Goal: Task Accomplishment & Management: Use online tool/utility

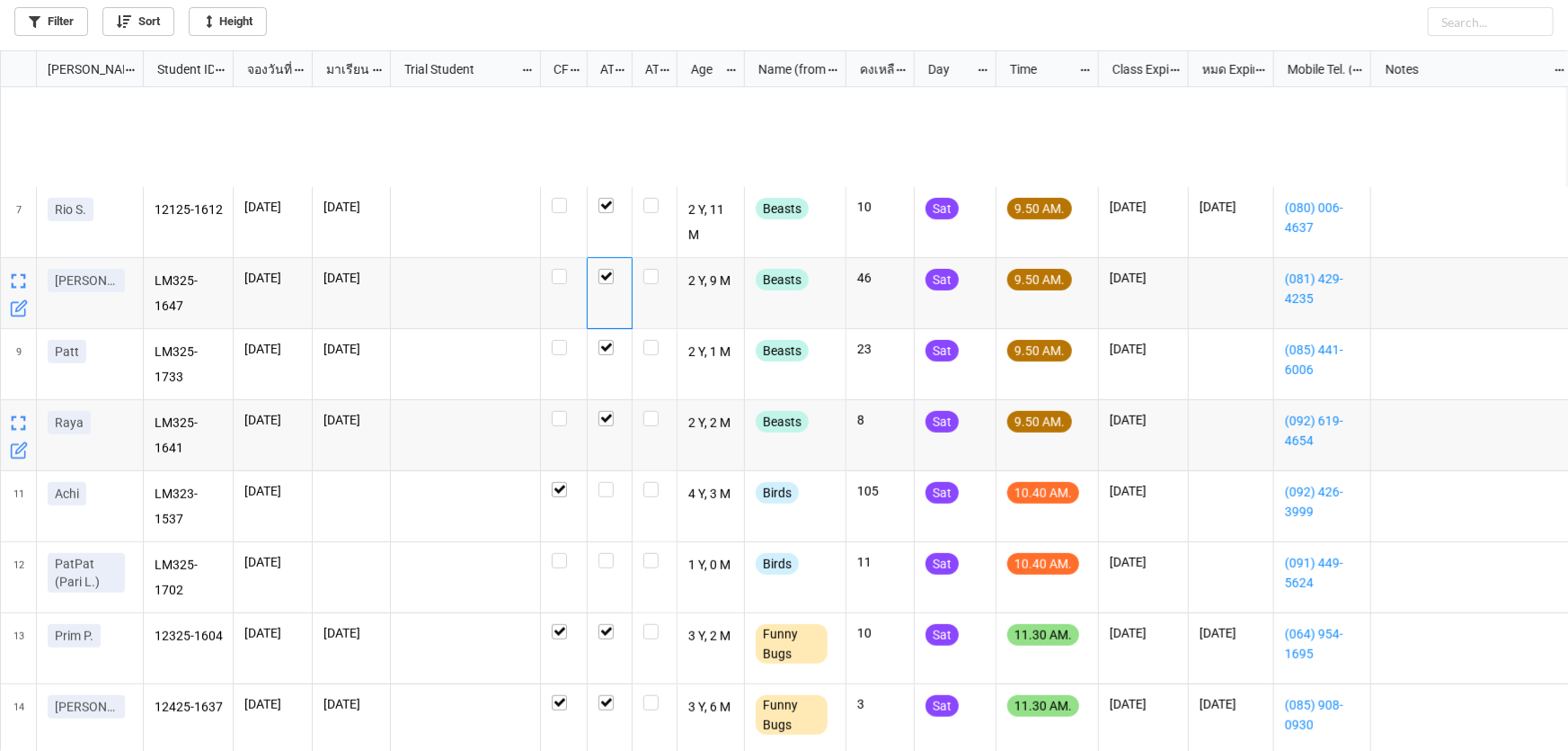
scroll to position [571, 0]
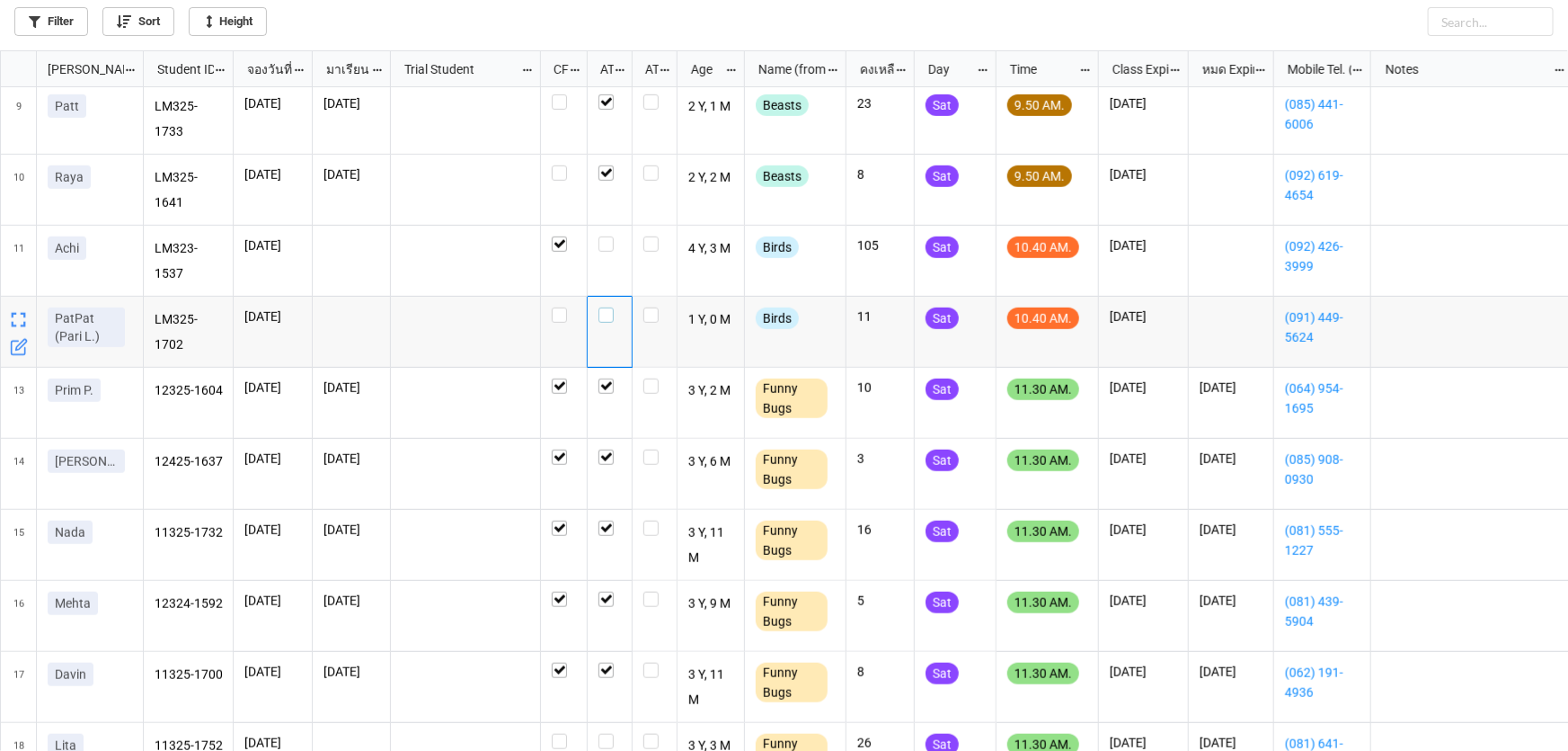
click at [605, 307] on label "grid" at bounding box center [609, 307] width 23 height 0
click at [610, 236] on label "grid" at bounding box center [609, 236] width 23 height 0
click at [607, 236] on label "grid" at bounding box center [609, 236] width 23 height 0
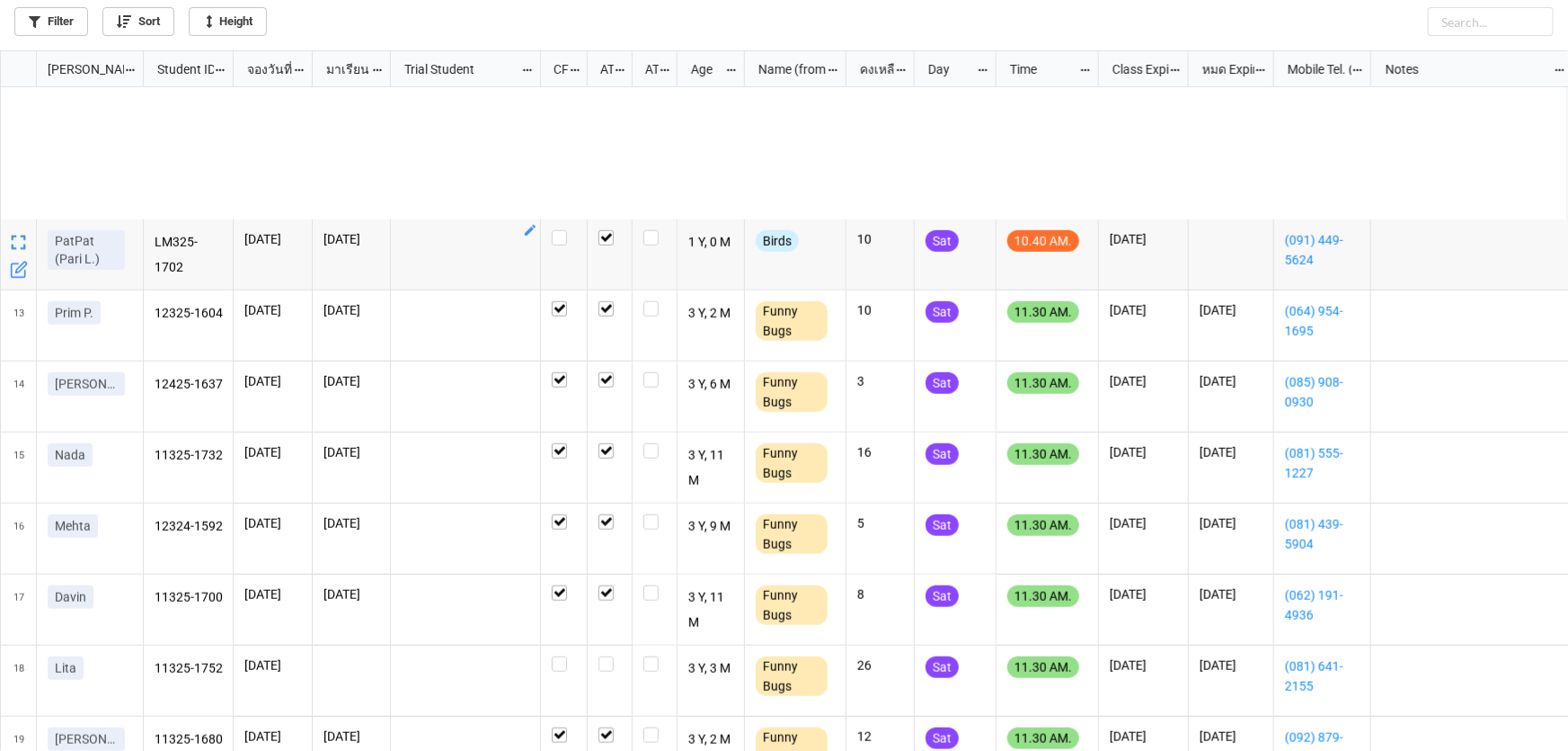
scroll to position [817, 0]
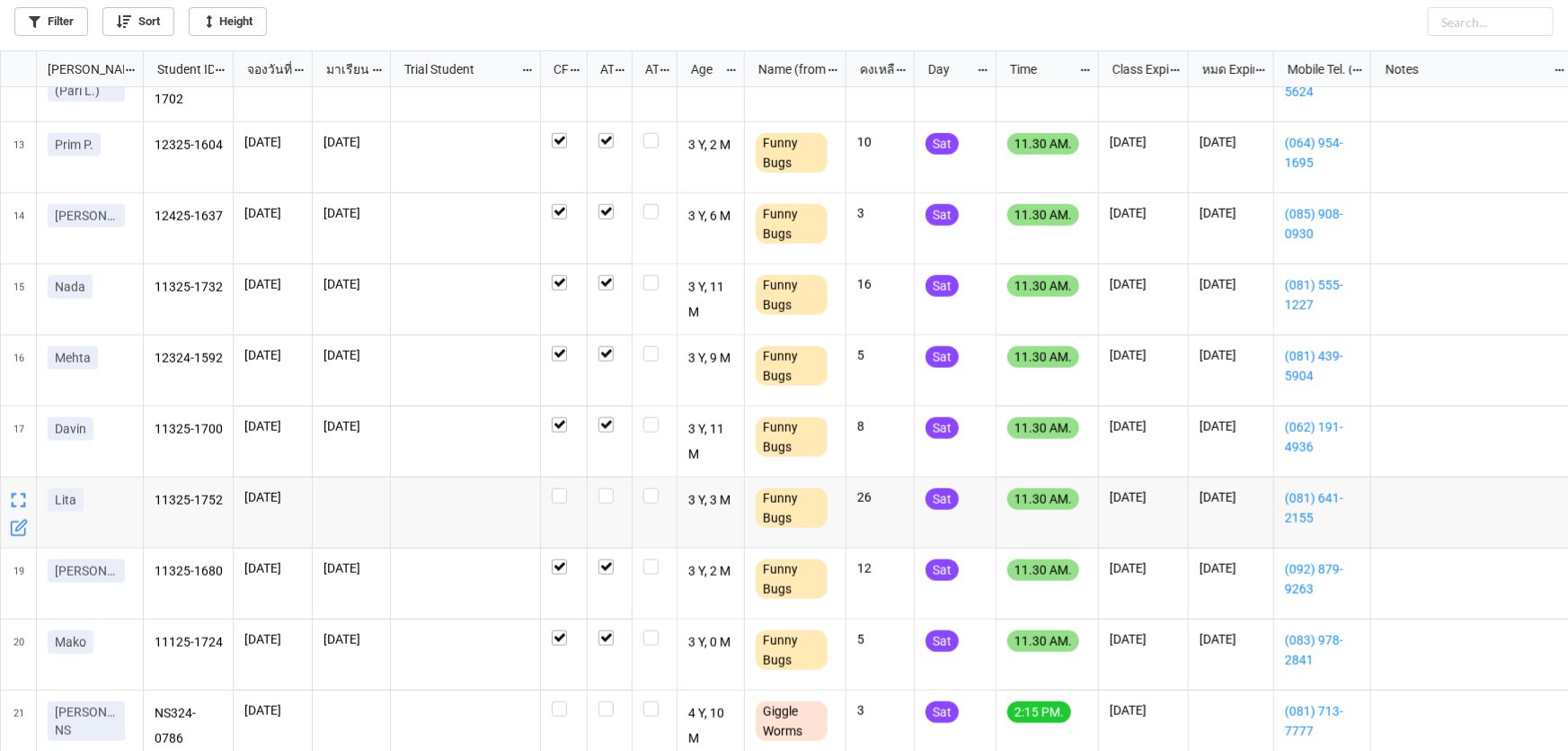
click at [14, 530] on icon "grid" at bounding box center [19, 528] width 18 height 18
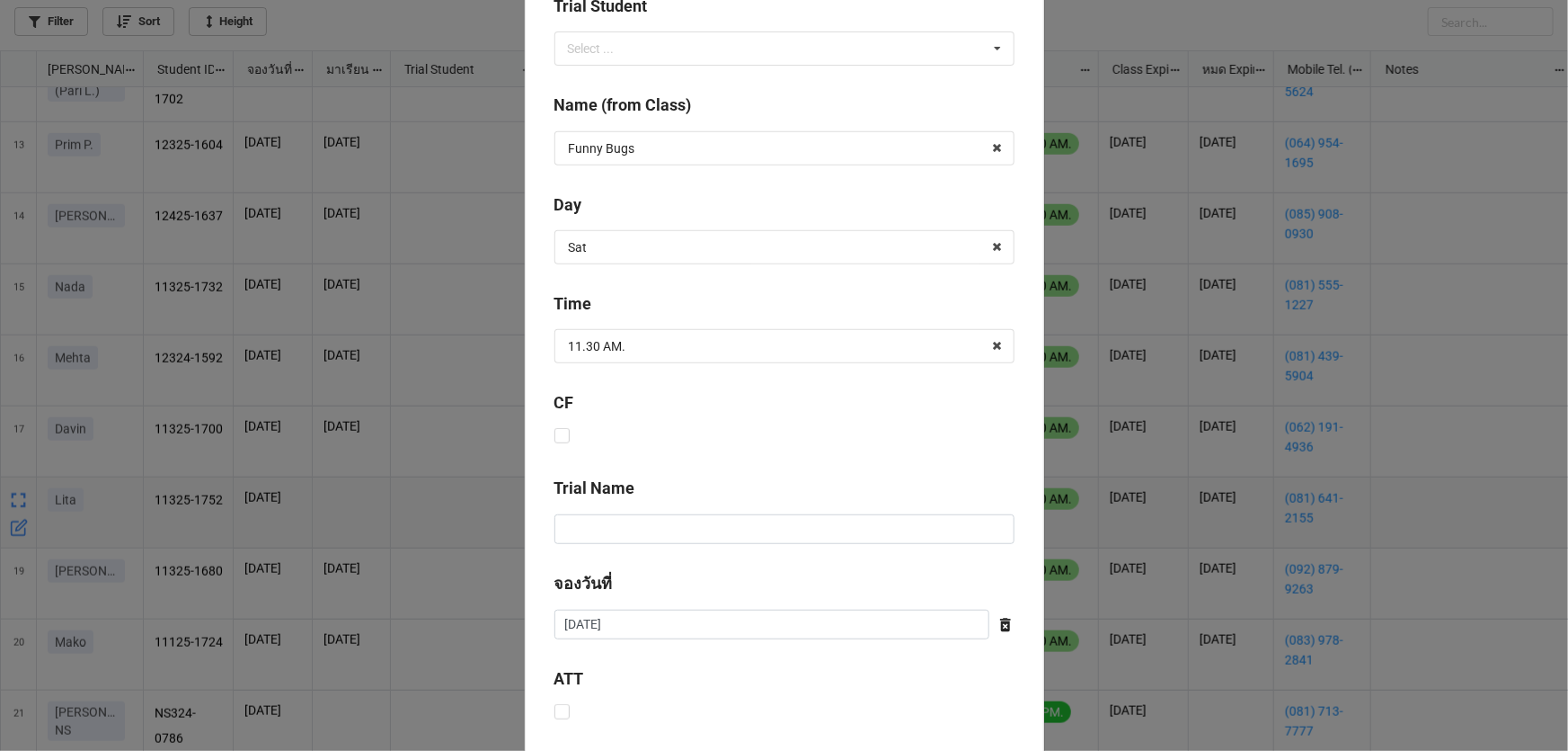
scroll to position [647, 0]
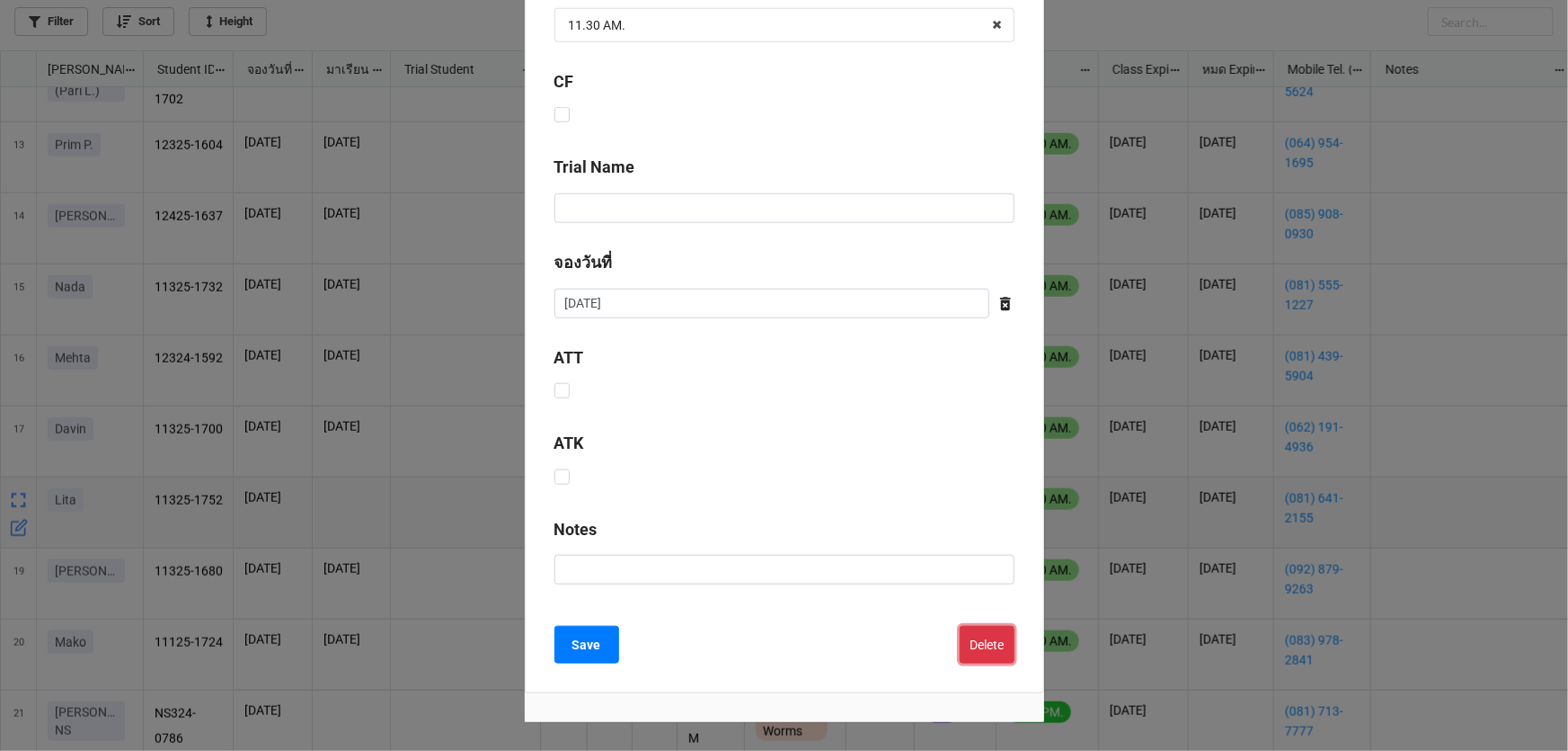
click at [986, 646] on button "Delete" at bounding box center [987, 644] width 55 height 38
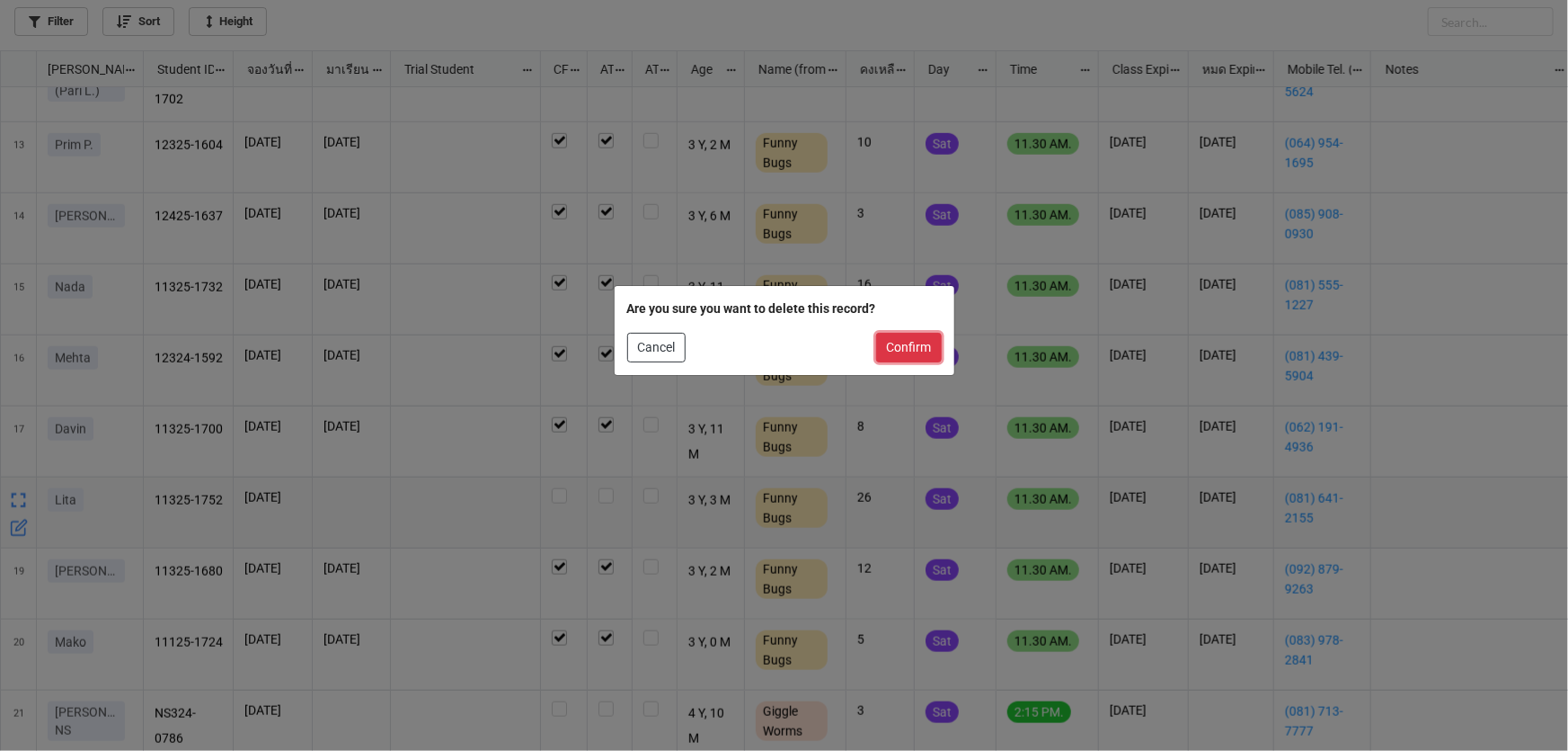
click at [897, 342] on button "Confirm" at bounding box center [909, 347] width 66 height 31
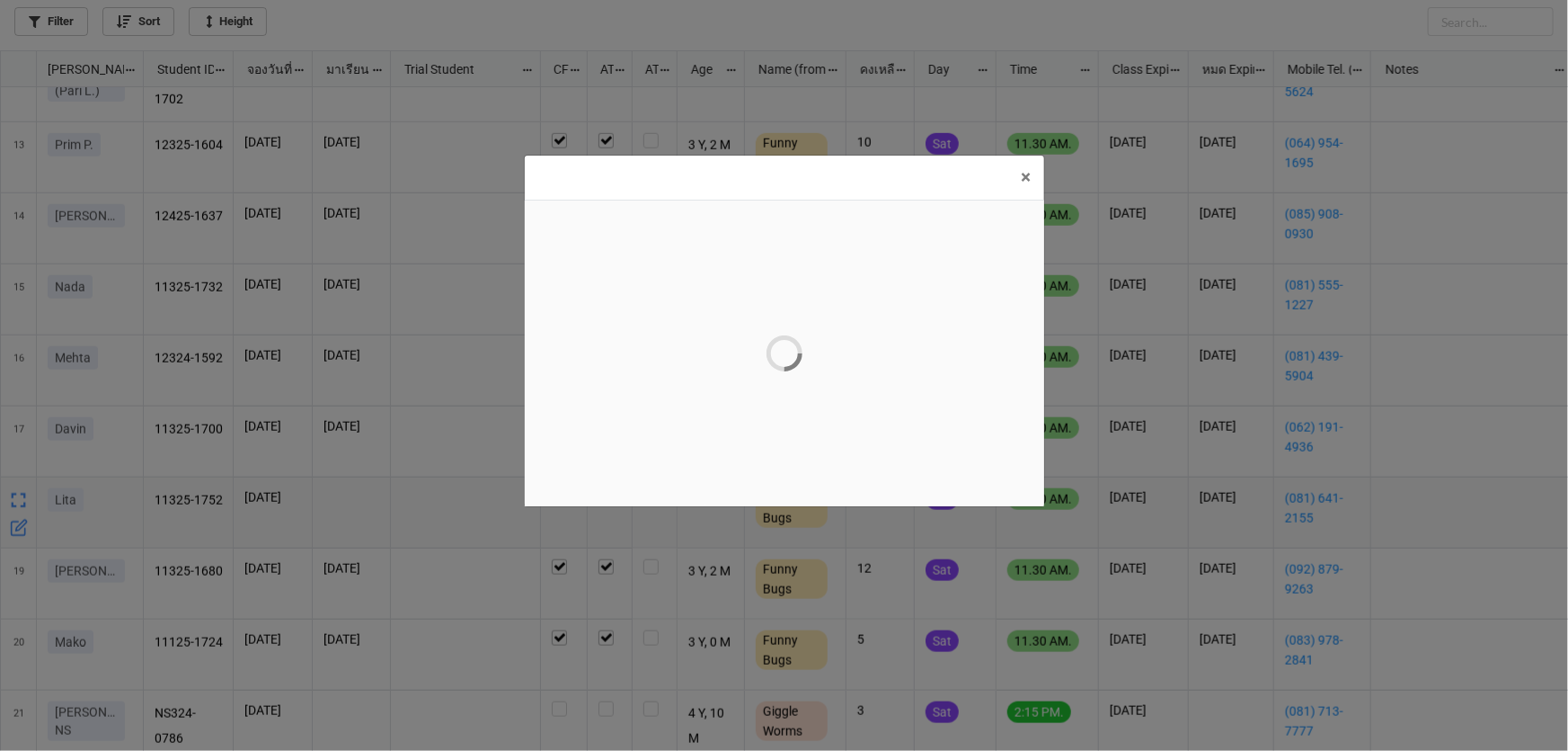
scroll to position [0, 0]
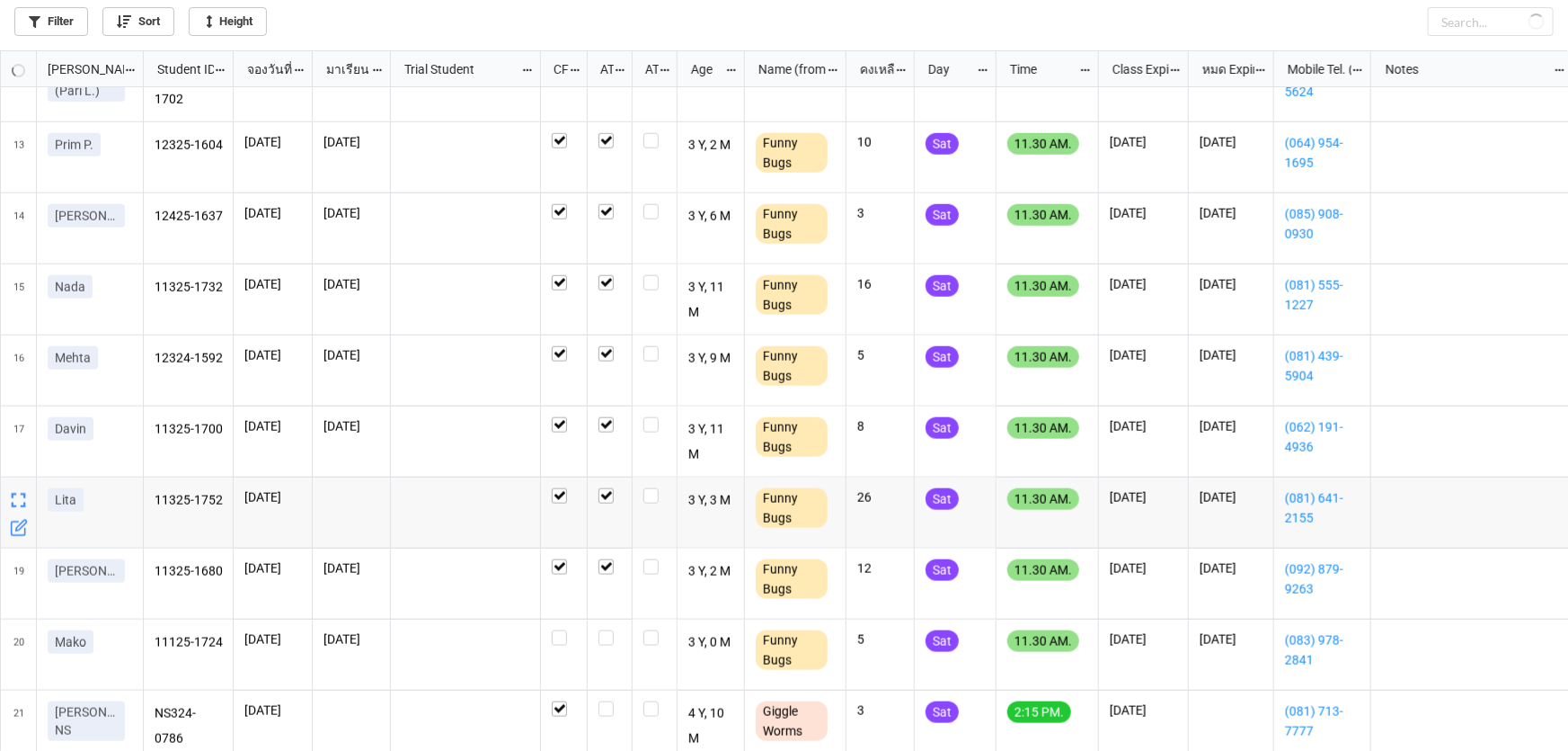
checkbox input "true"
checkbox input "false"
checkbox input "true"
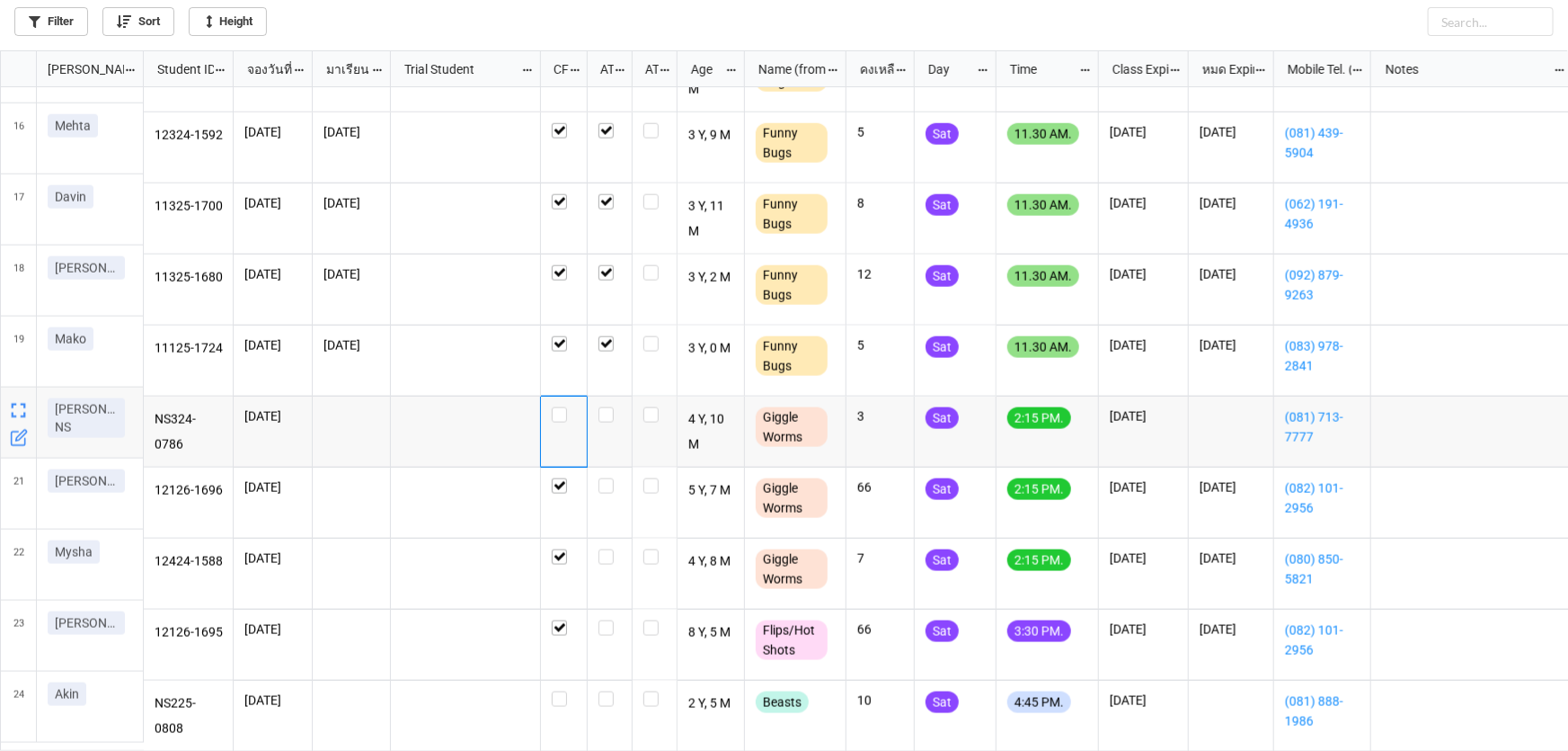
click at [566, 436] on div "grid" at bounding box center [564, 431] width 47 height 71
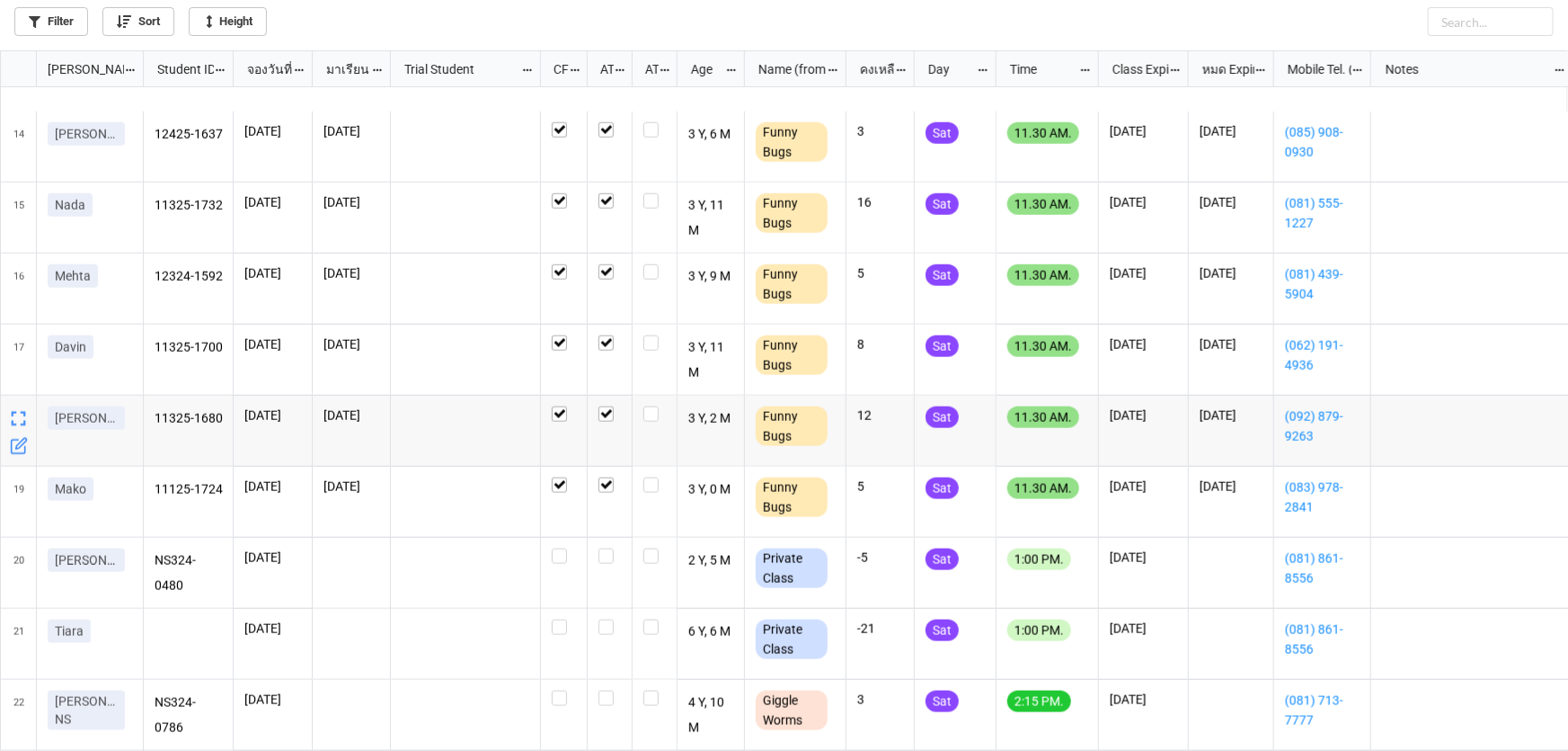
scroll to position [979, 0]
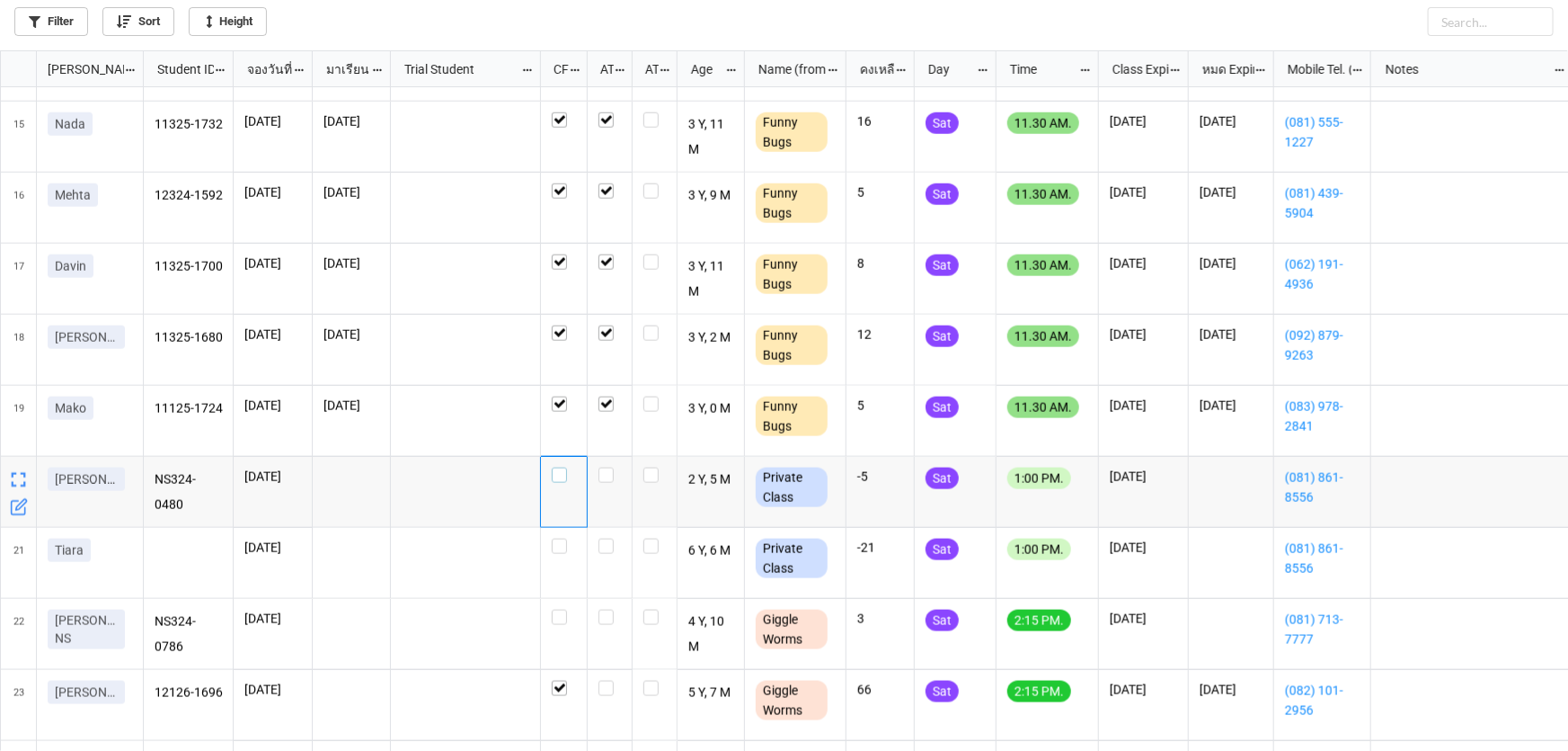
click at [553, 468] on label "grid" at bounding box center [563, 468] width 24 height 0
click at [555, 539] on label "grid" at bounding box center [563, 539] width 24 height 0
checkbox input "true"
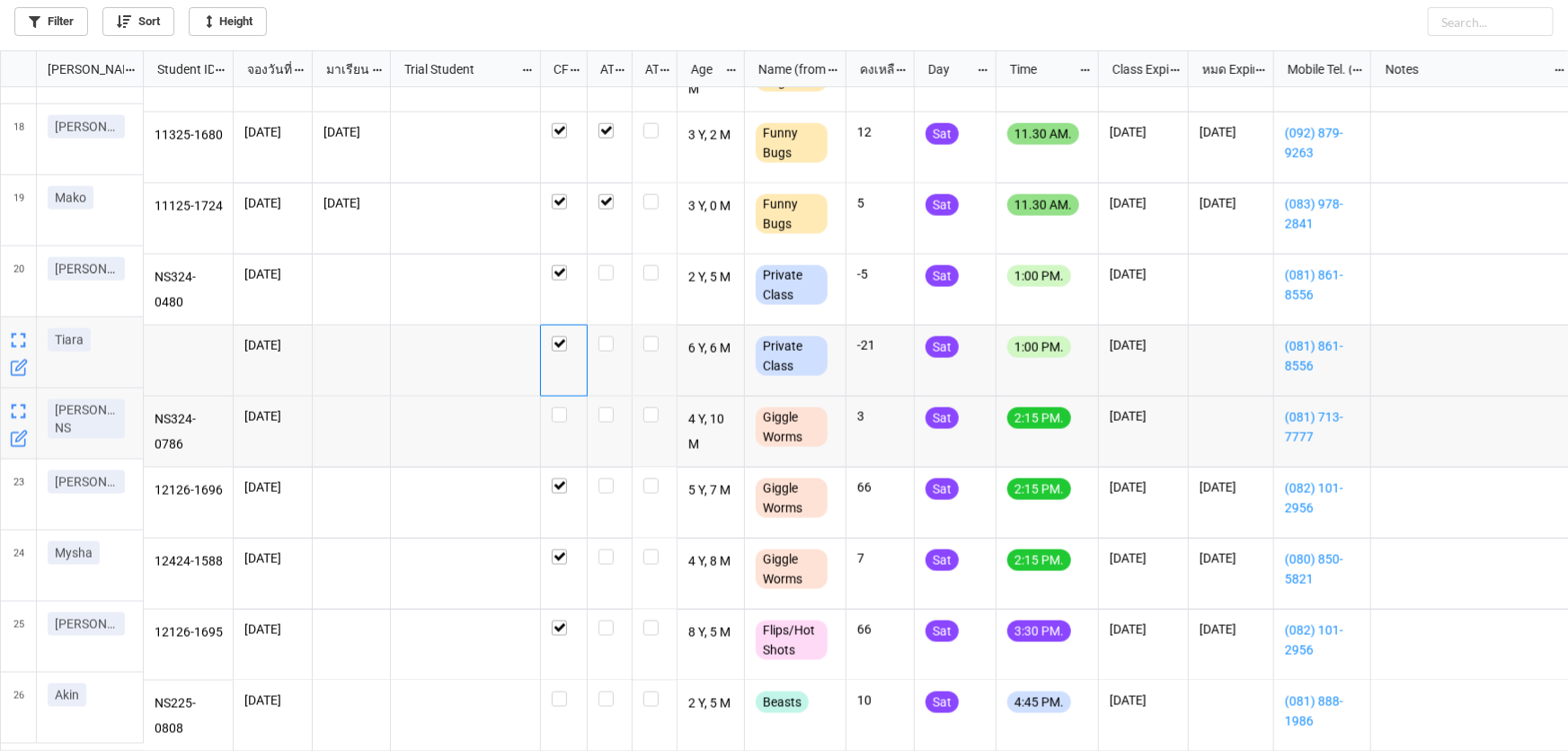
click at [18, 441] on icon "grid" at bounding box center [20, 437] width 11 height 11
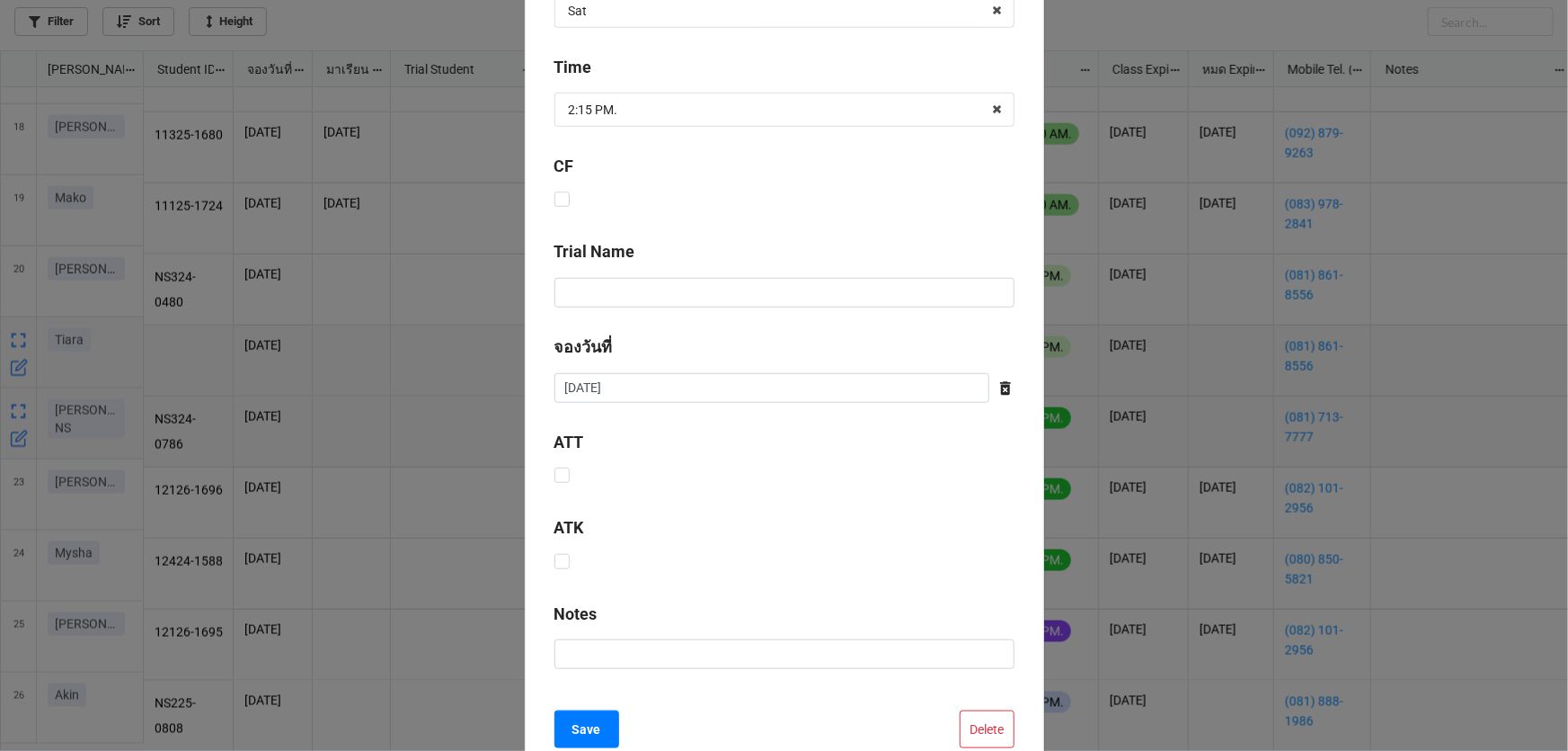
scroll to position [728, 0]
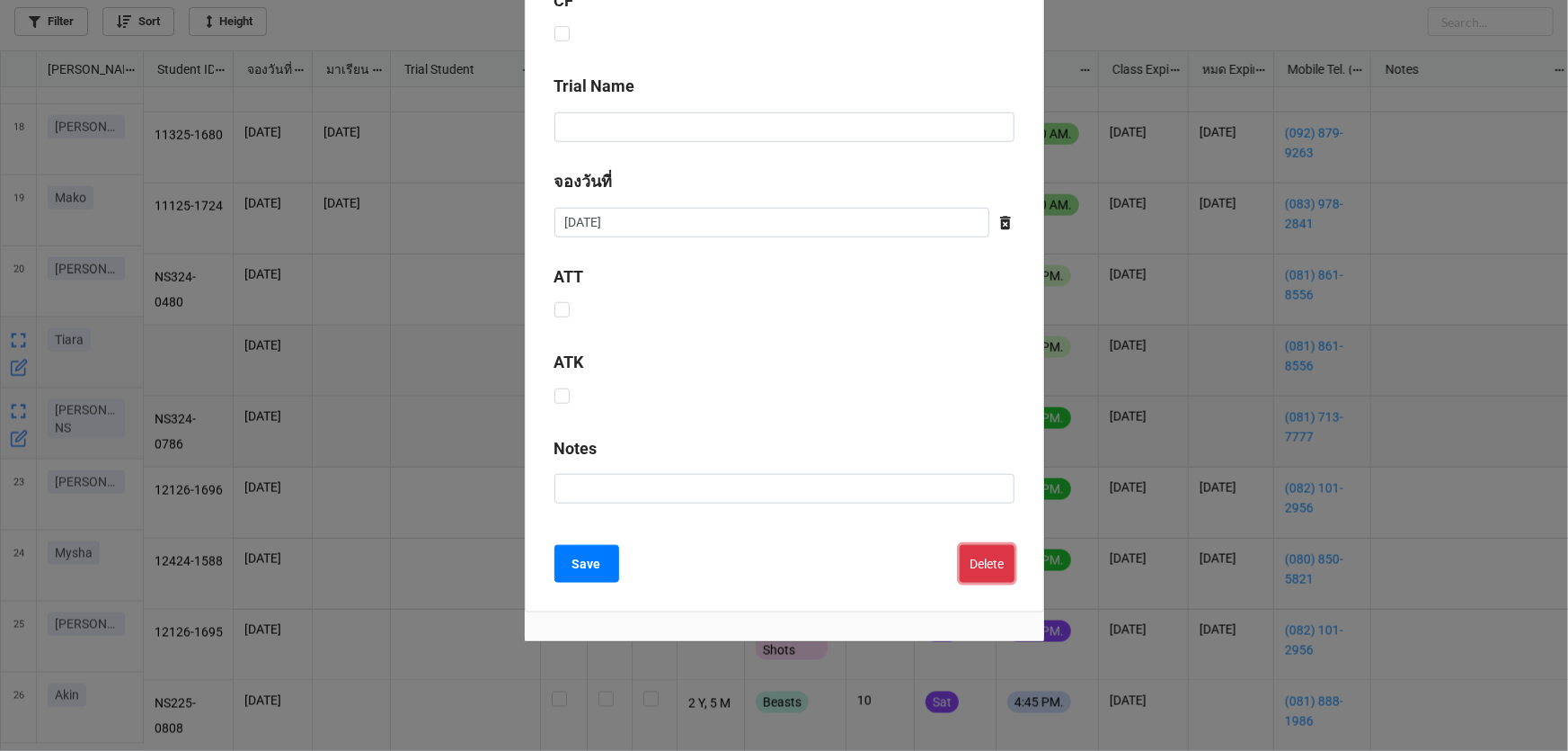
click at [968, 566] on button "Delete" at bounding box center [987, 563] width 55 height 38
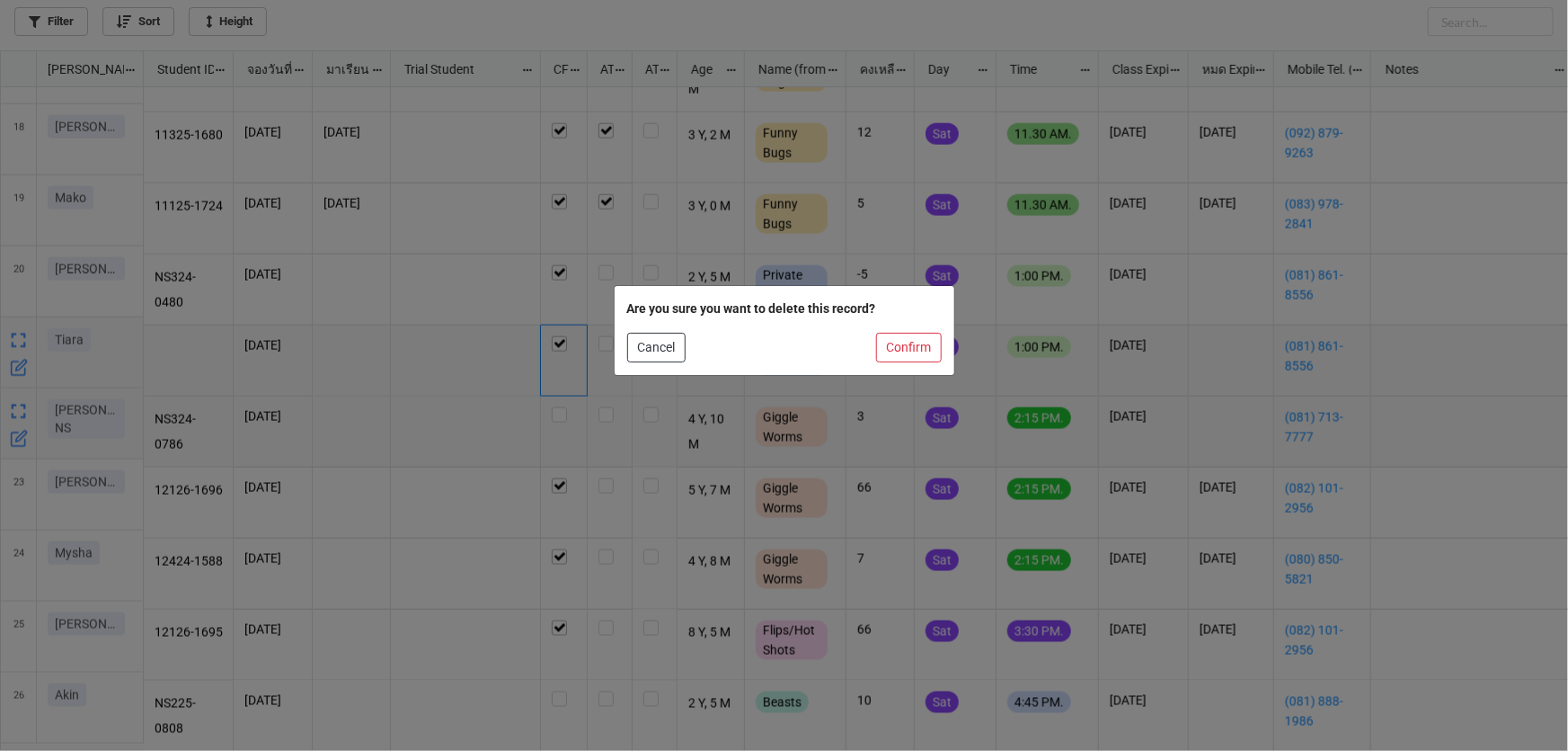
click at [926, 362] on div "Are you sure you want to delete this record? Cancel Confirm" at bounding box center [784, 331] width 340 height 90
click at [920, 356] on button "Confirm" at bounding box center [909, 347] width 66 height 31
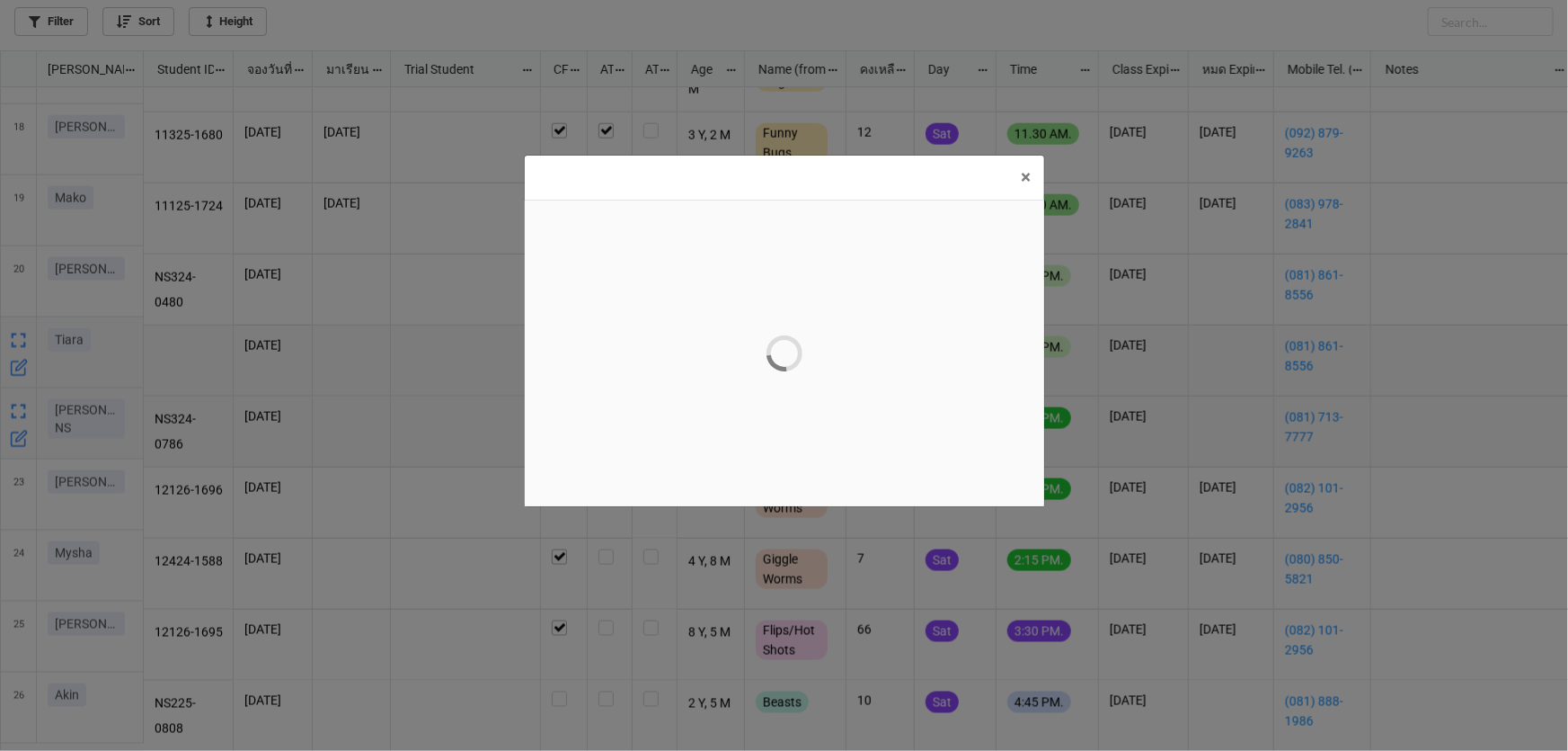
scroll to position [0, 0]
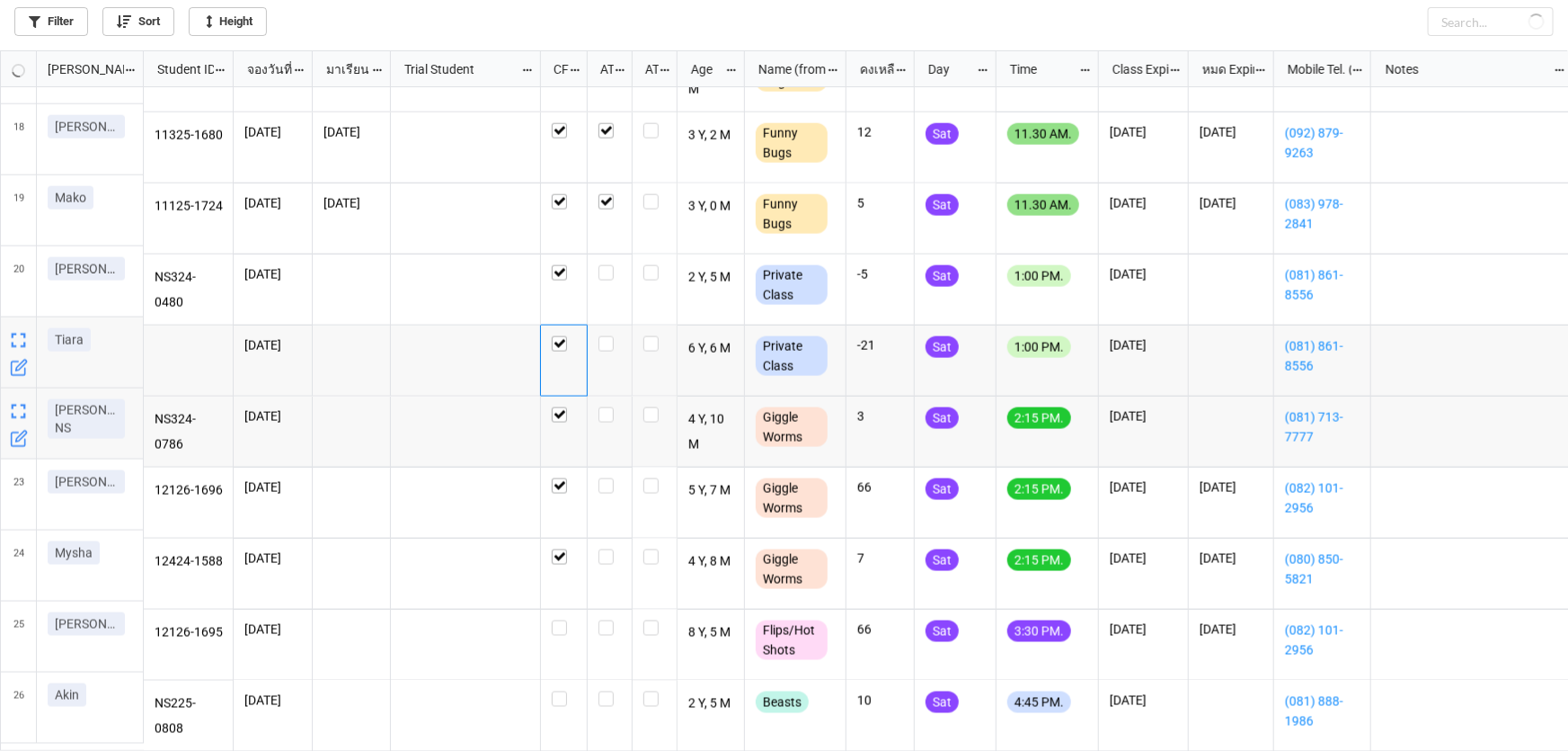
checkbox input "true"
checkbox input "false"
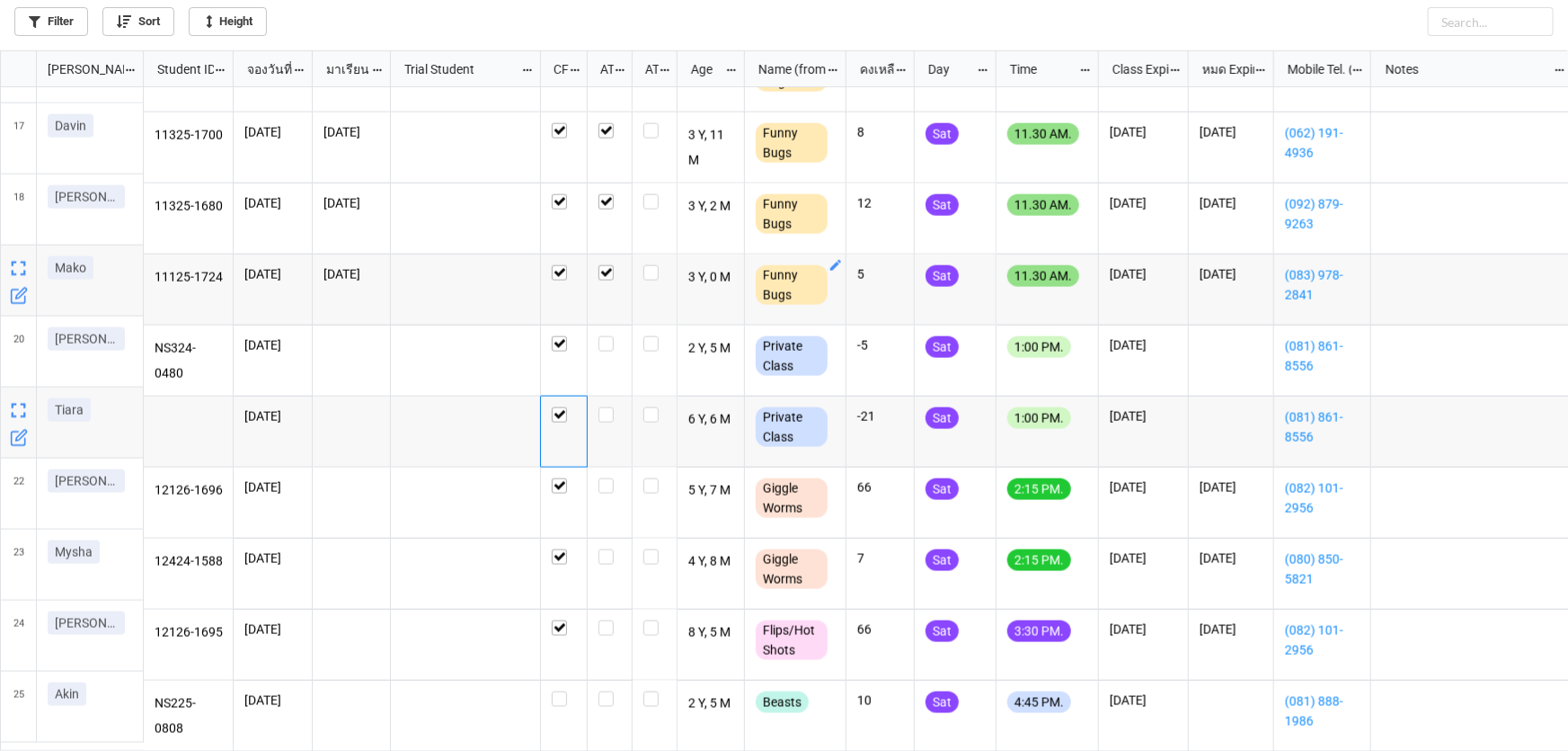
scroll to position [1120, 0]
click at [600, 336] on label "grid" at bounding box center [609, 336] width 23 height 0
click at [606, 407] on label "grid" at bounding box center [609, 407] width 23 height 0
